Goal: Check status: Check status

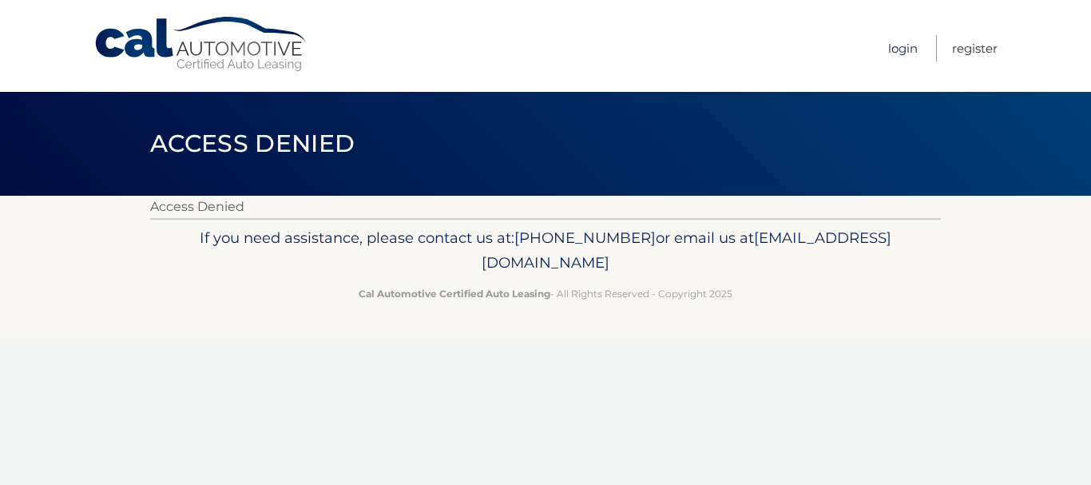
click at [902, 51] on link "Login" at bounding box center [903, 48] width 30 height 26
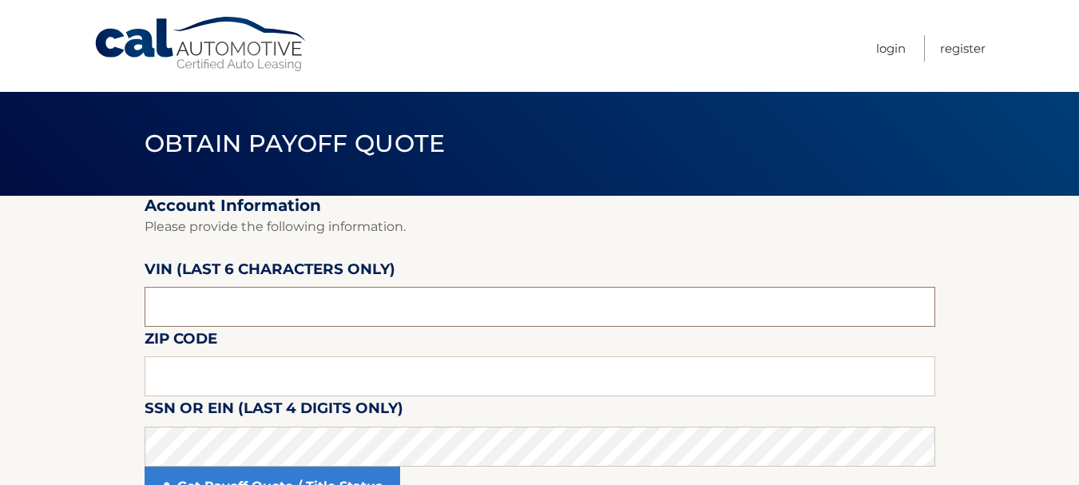
click at [223, 307] on input "text" at bounding box center [540, 307] width 791 height 40
type input "8*****"
type input "529081"
click at [212, 368] on input "text" at bounding box center [540, 376] width 791 height 40
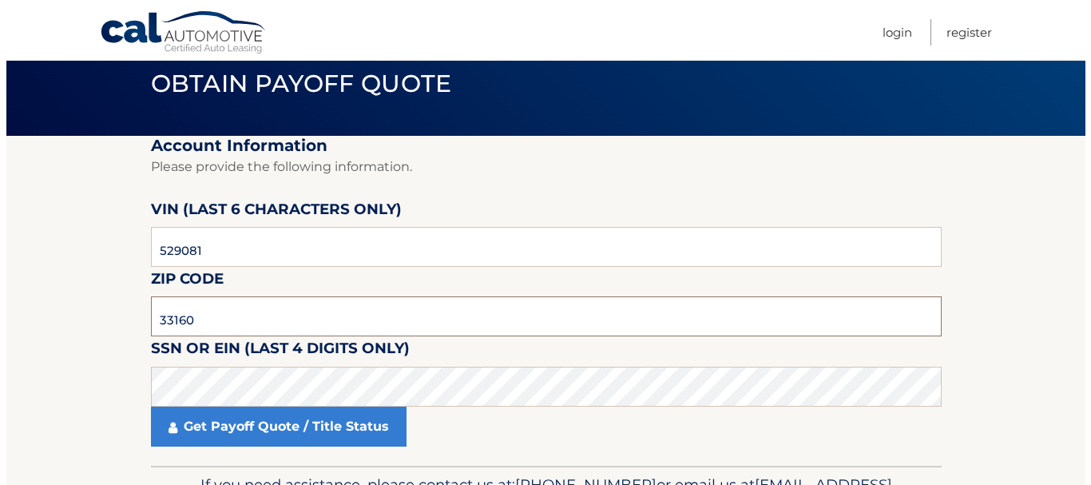
scroll to position [160, 0]
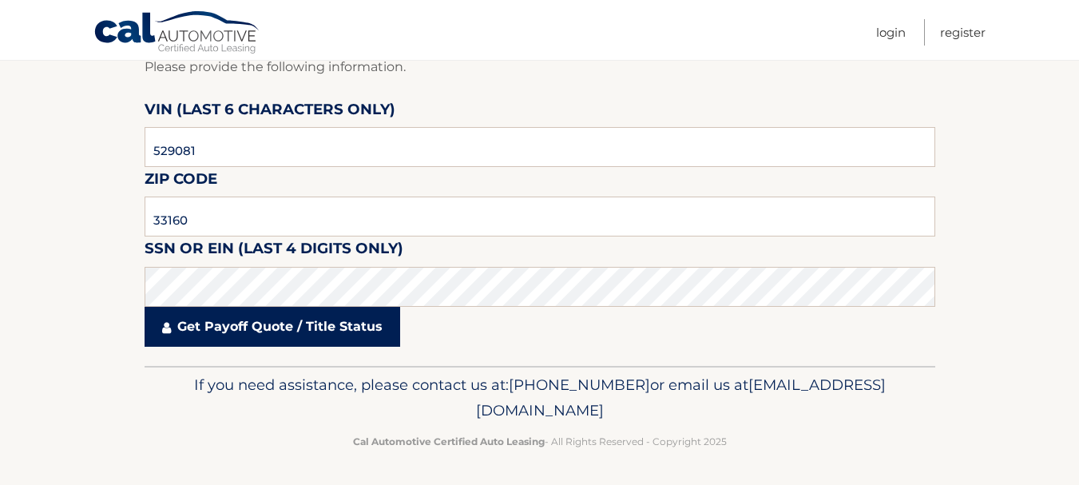
click at [229, 335] on link "Get Payoff Quote / Title Status" at bounding box center [273, 327] width 256 height 40
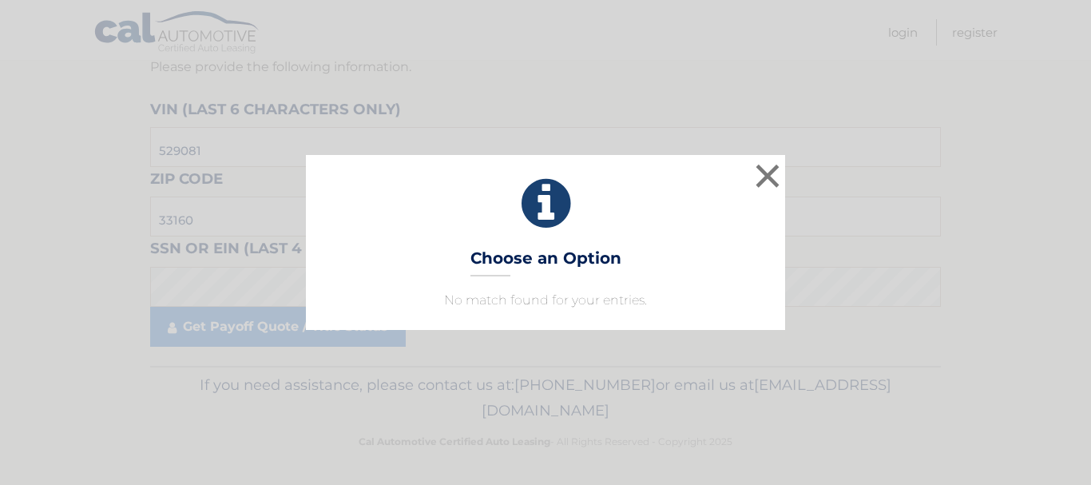
click at [256, 325] on div "× Choose an Option No match found for your entries. This is what you see on sec…" at bounding box center [545, 242] width 1078 height 174
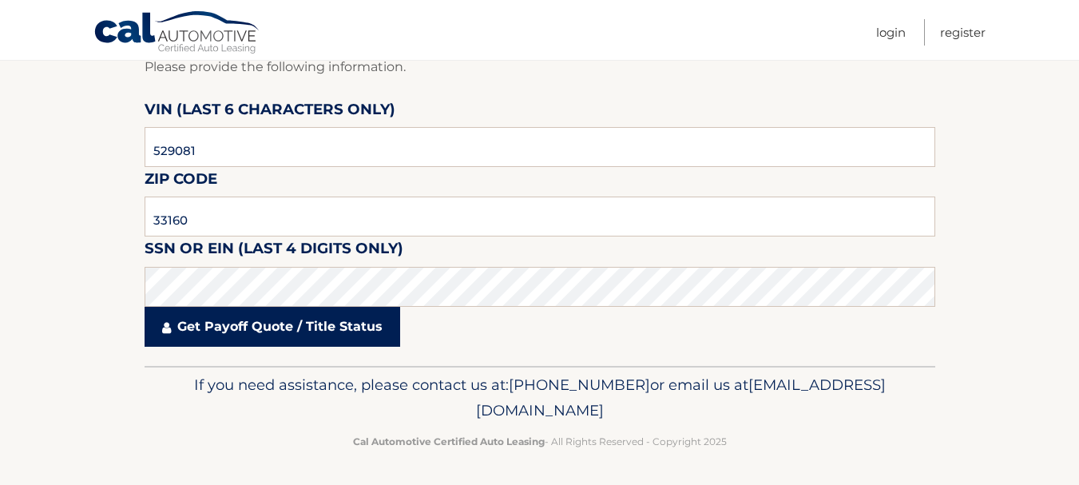
click at [245, 325] on link "Get Payoff Quote / Title Status" at bounding box center [273, 327] width 256 height 40
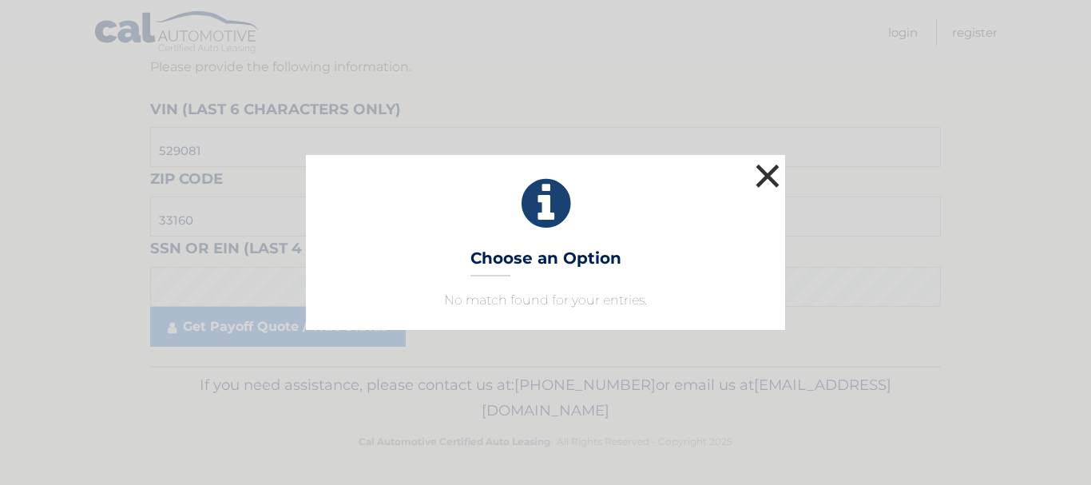
click at [763, 172] on button "×" at bounding box center [767, 176] width 32 height 32
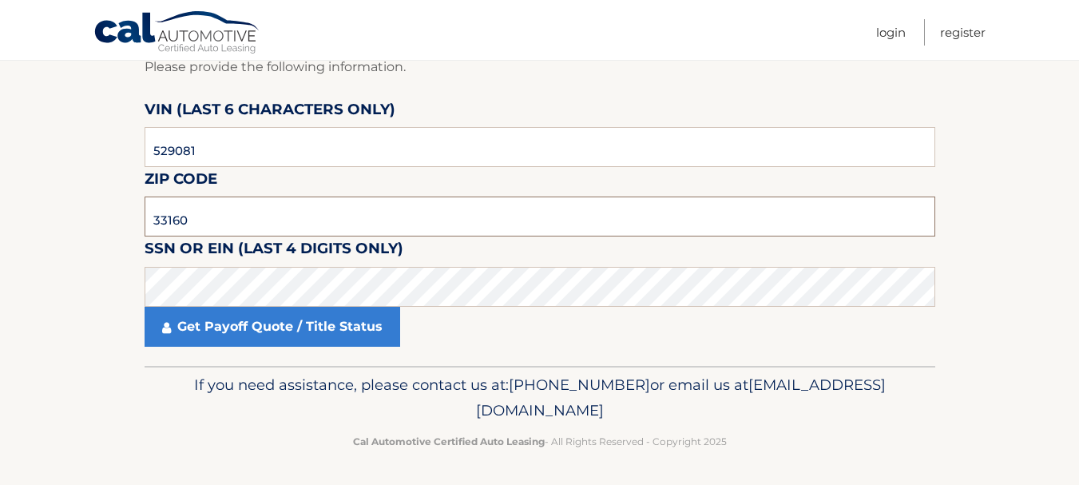
click at [186, 217] on input "33160" at bounding box center [540, 216] width 791 height 40
type input "33180"
click button "For Originating Dealer" at bounding box center [0, 0] width 0 height 0
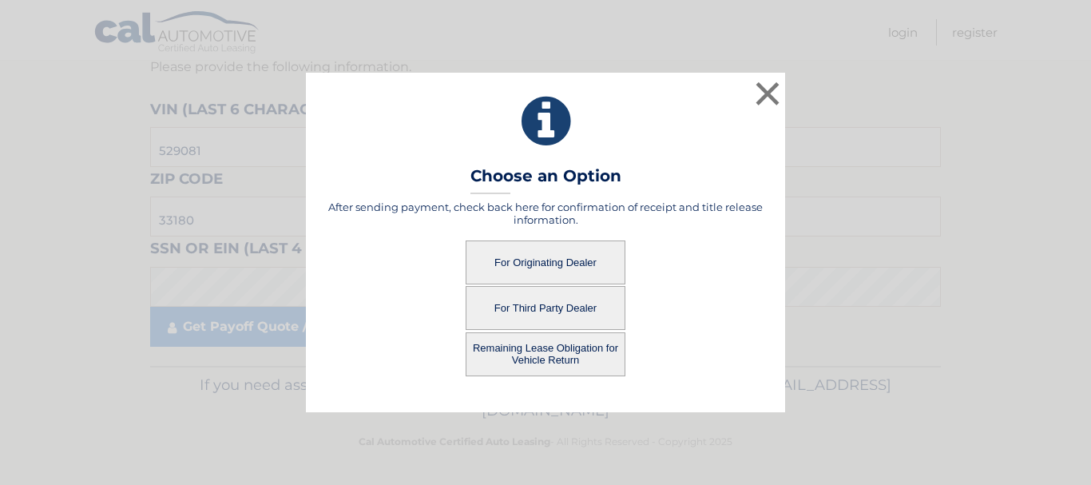
click at [561, 261] on button "For Originating Dealer" at bounding box center [546, 262] width 160 height 44
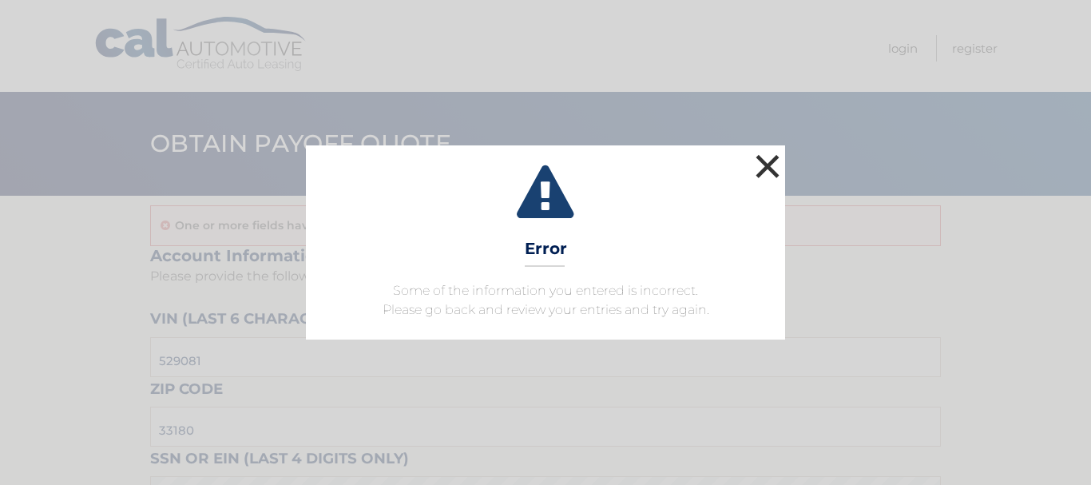
click at [763, 166] on button "×" at bounding box center [767, 166] width 32 height 32
